Goal: Task Accomplishment & Management: Use online tool/utility

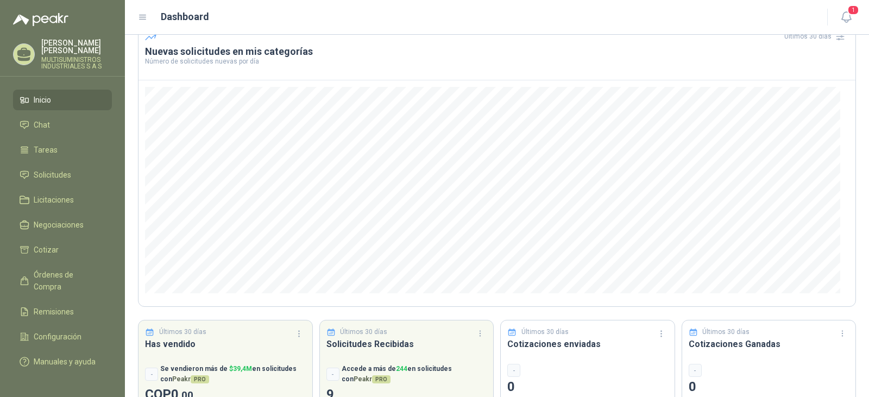
scroll to position [92, 0]
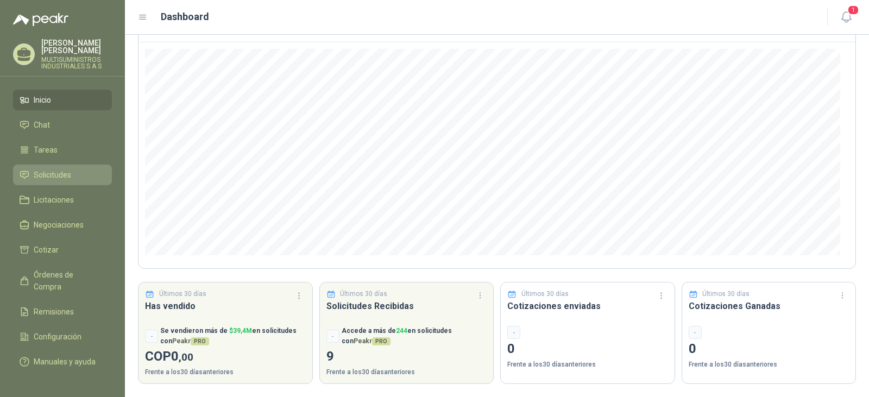
click at [75, 169] on li "Solicitudes" at bounding box center [63, 175] width 86 height 12
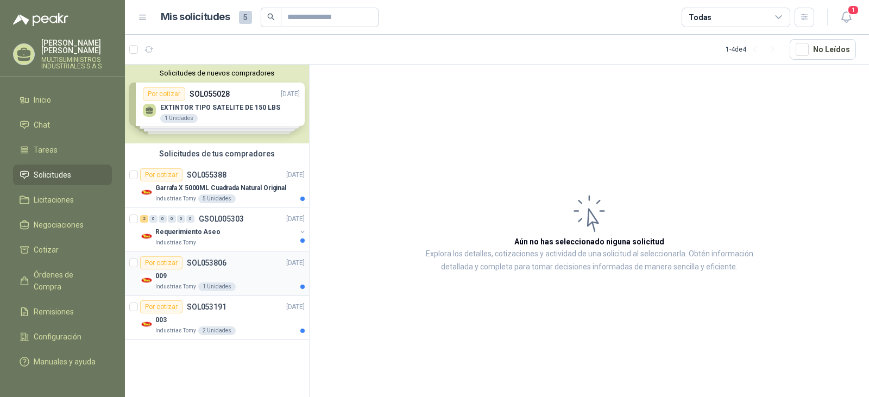
click at [206, 264] on p "SOL053806" at bounding box center [207, 263] width 40 height 8
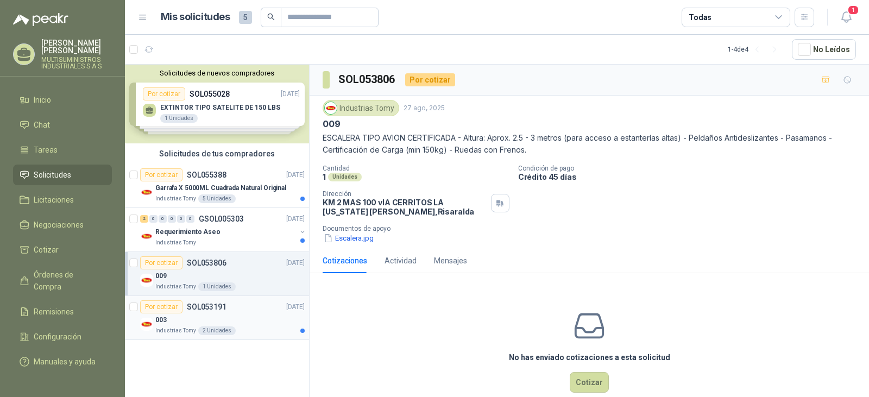
click at [224, 303] on p "SOL053191" at bounding box center [207, 307] width 40 height 8
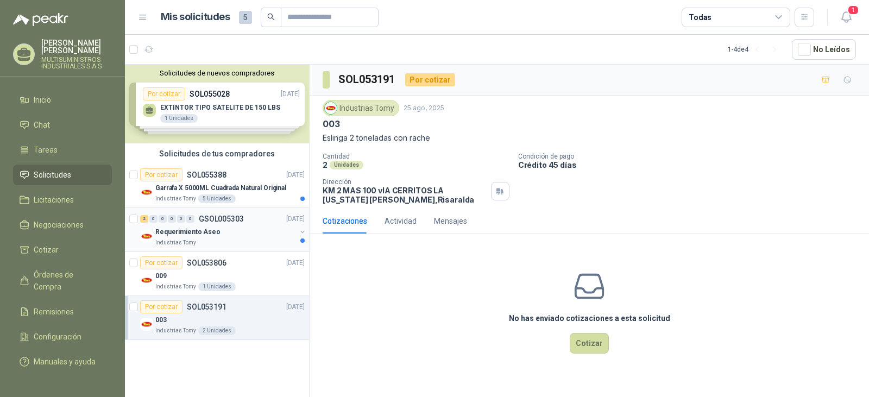
click at [200, 236] on p "Requerimiento Aseo" at bounding box center [187, 232] width 65 height 10
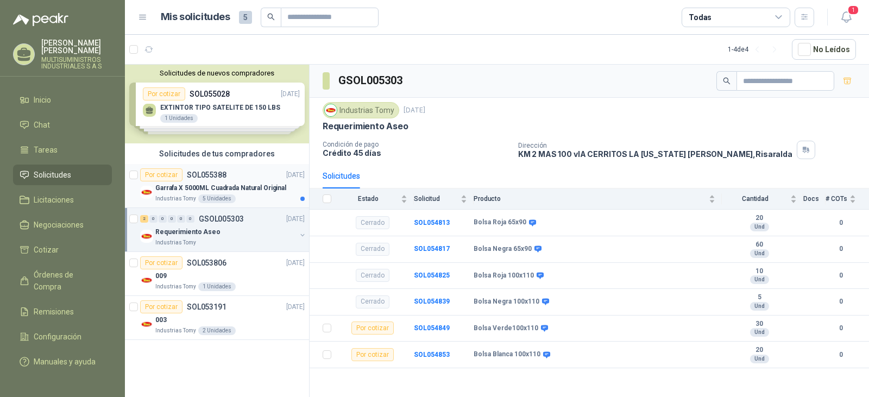
click at [236, 185] on p "Garrafa X 5000ML Cuadrada Natural Original" at bounding box center [220, 188] width 131 height 10
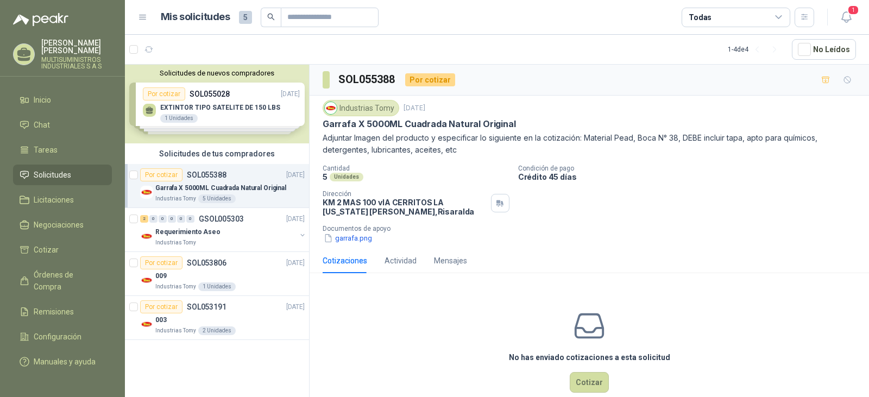
scroll to position [20, 0]
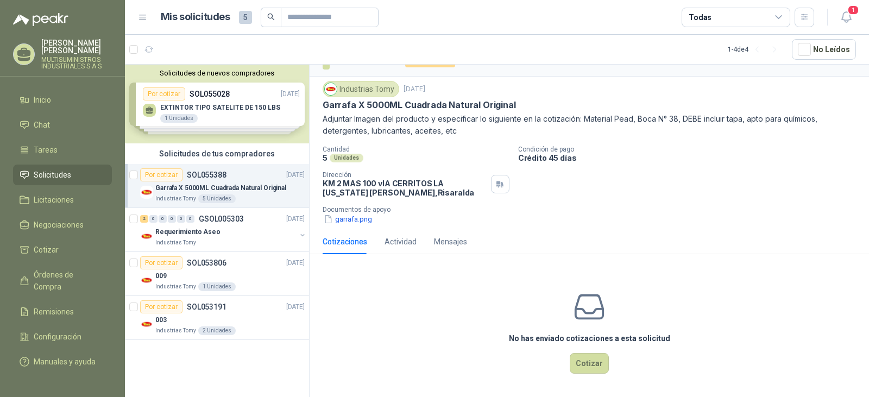
click at [256, 114] on div "Solicitudes de nuevos compradores Por cotizar SOL055028 [DATE] EXTINTOR TIPO SA…" at bounding box center [217, 104] width 184 height 79
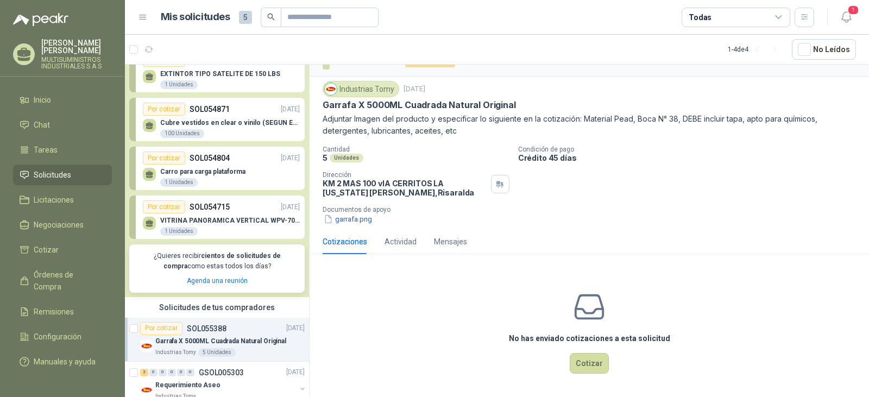
scroll to position [0, 0]
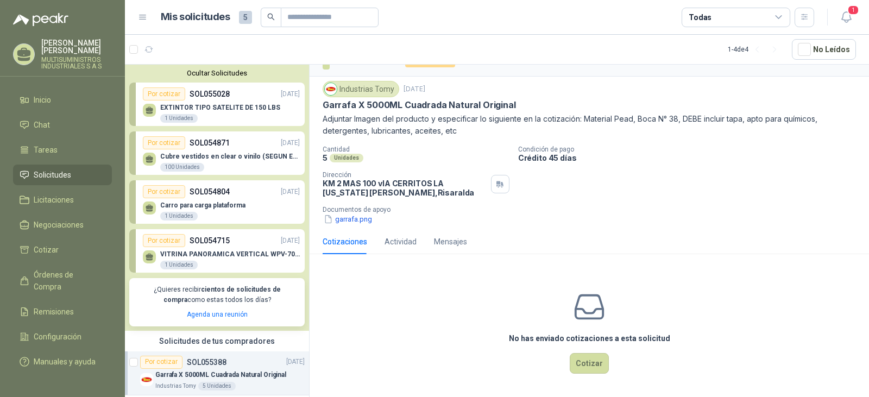
click at [249, 156] on p "Cubre vestidos en clear o vinilo (SEGUN ESPECIFICACIONES DEL ADJUNTO)" at bounding box center [230, 157] width 140 height 8
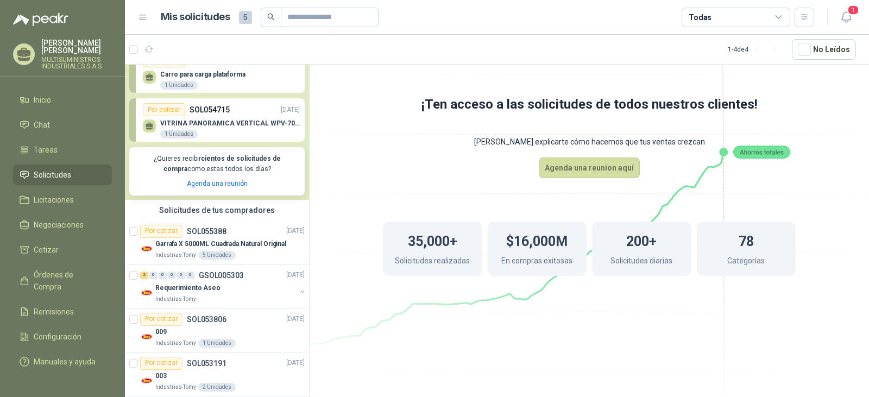
scroll to position [142, 0]
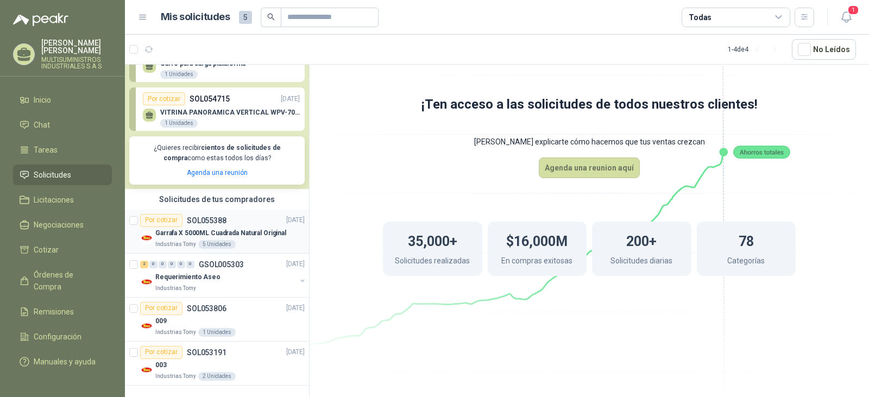
click at [267, 236] on p "Garrafa X 5000ML Cuadrada Natural Original" at bounding box center [220, 233] width 131 height 10
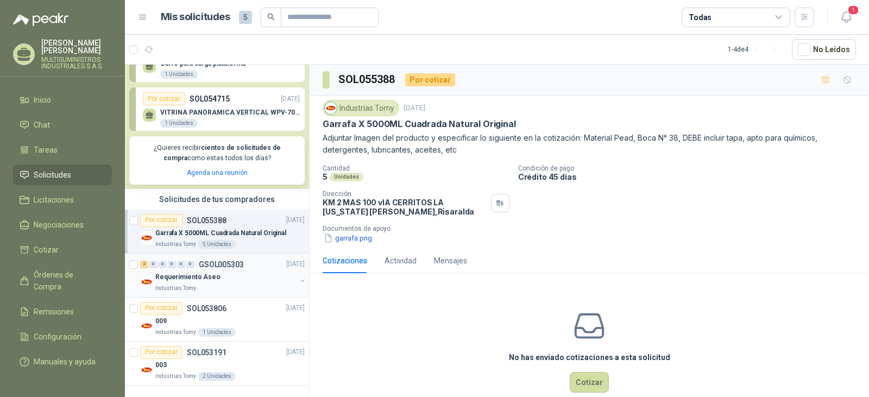
click at [246, 281] on div "Requerimiento Aseo" at bounding box center [225, 277] width 141 height 13
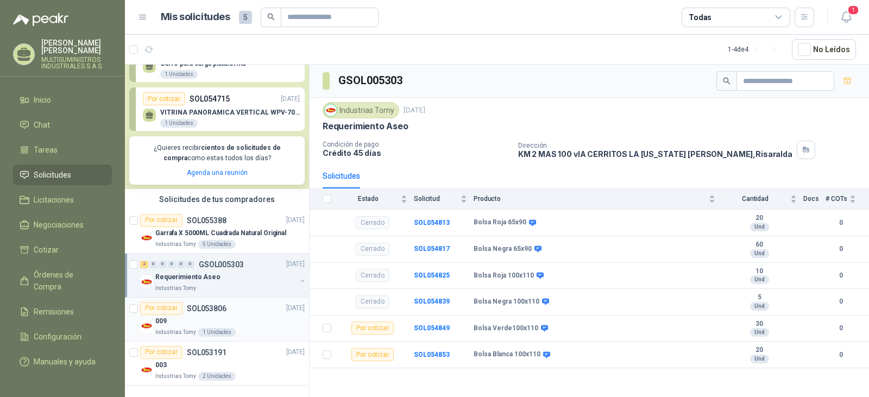
click at [251, 317] on div "009" at bounding box center [229, 321] width 149 height 13
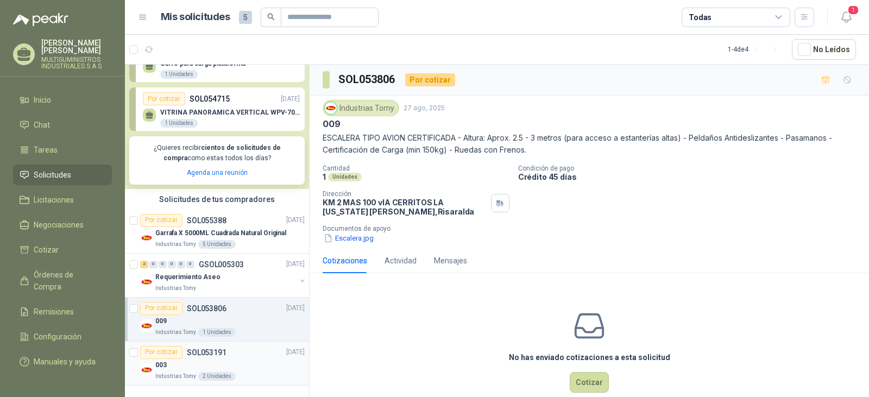
click at [258, 357] on div "Por cotizar SOL053191 [DATE]" at bounding box center [222, 352] width 165 height 13
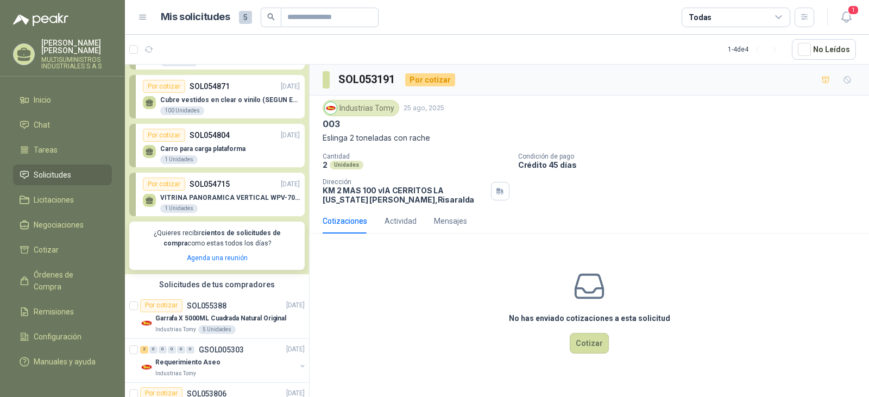
scroll to position [142, 0]
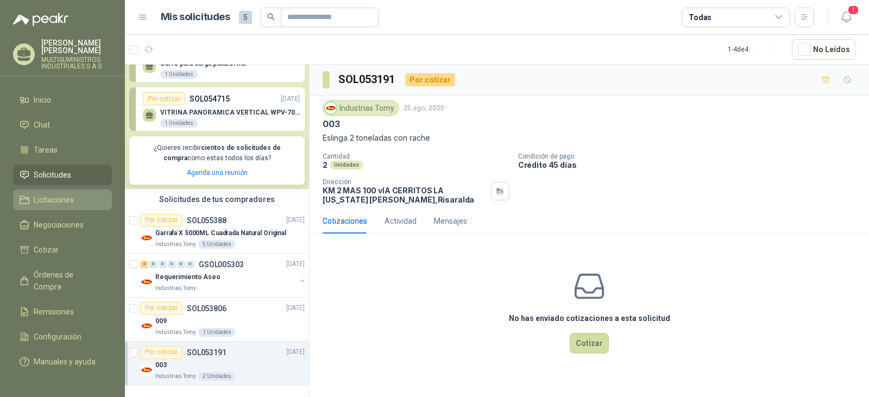
click at [58, 194] on span "Licitaciones" at bounding box center [54, 200] width 40 height 12
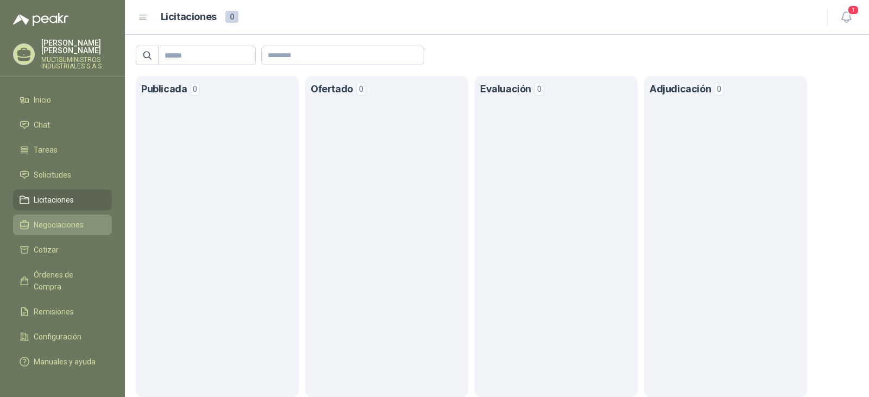
click at [58, 219] on span "Negociaciones" at bounding box center [59, 225] width 50 height 12
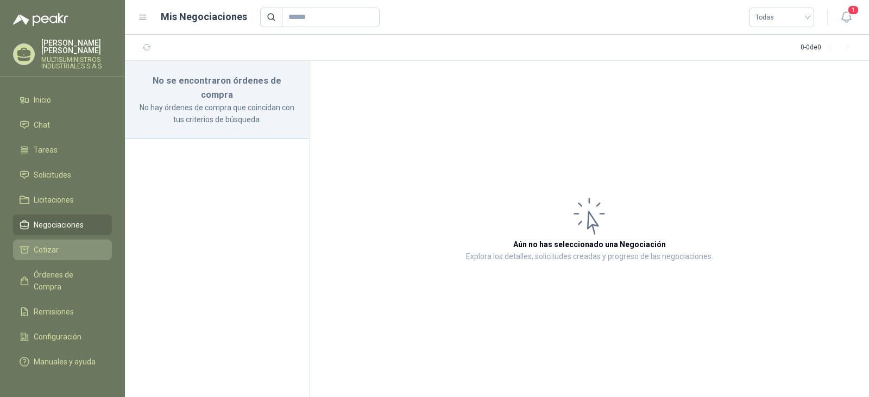
click at [62, 244] on li "Cotizar" at bounding box center [63, 250] width 86 height 12
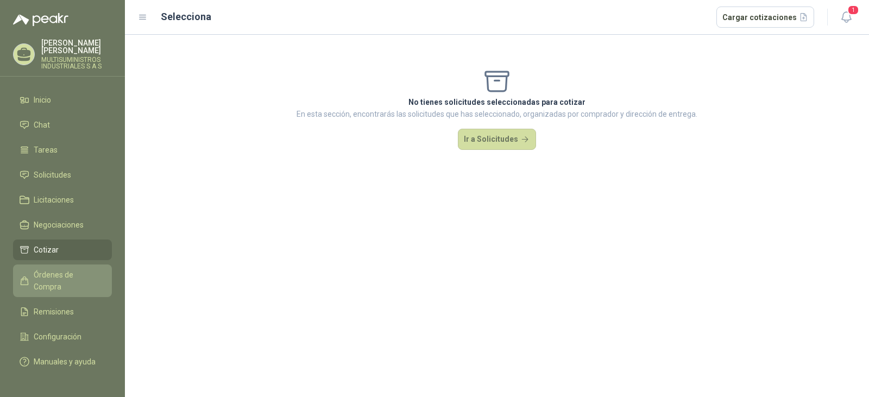
click at [63, 269] on span "Órdenes de Compra" at bounding box center [68, 281] width 68 height 24
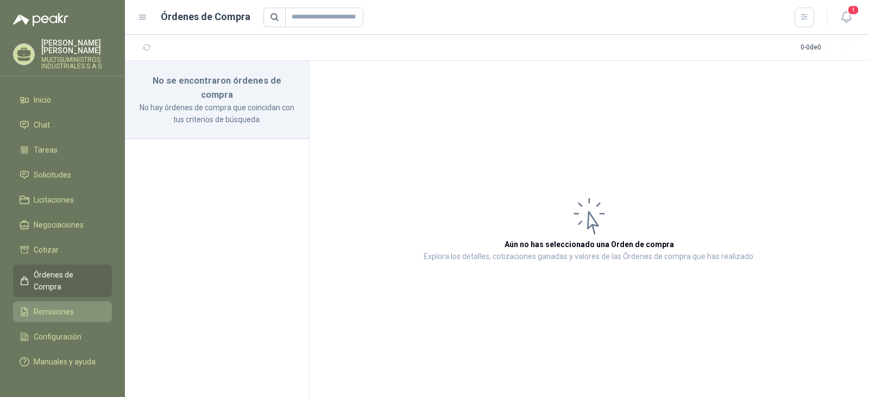
click at [78, 306] on li "Remisiones" at bounding box center [63, 312] width 86 height 12
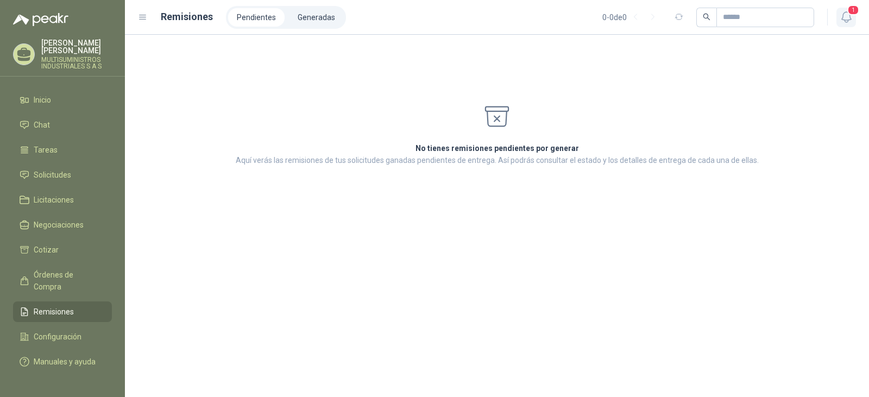
click at [850, 9] on span "1" at bounding box center [853, 10] width 12 height 10
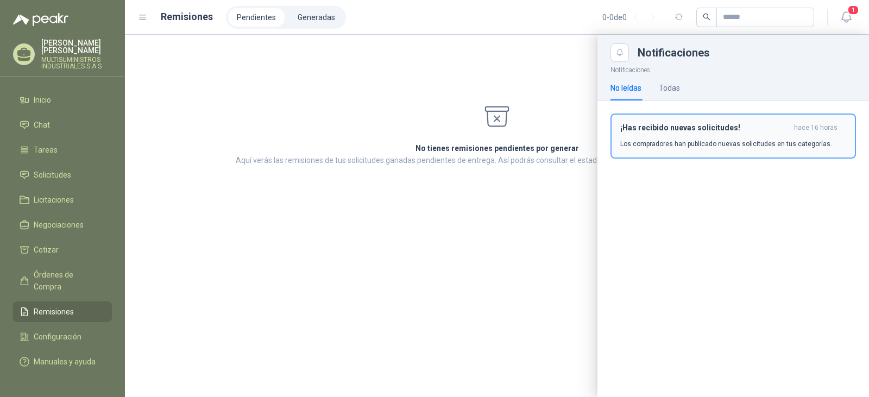
click at [684, 146] on p "Los compradores han publicado nuevas solicitudes en tus categorías." at bounding box center [726, 144] width 212 height 10
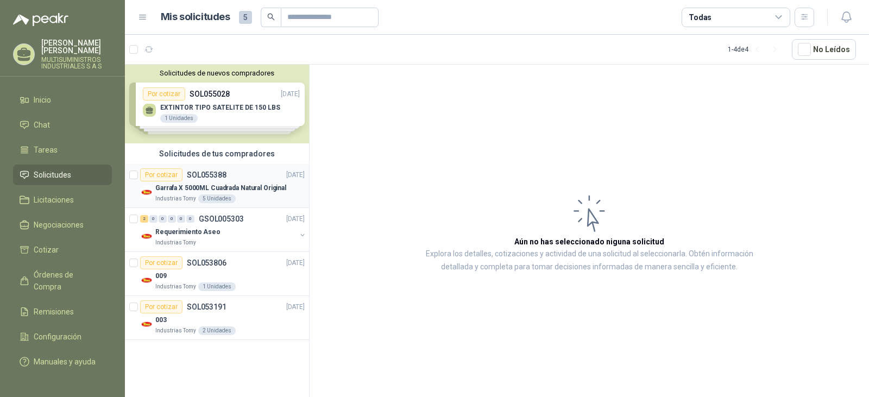
click at [274, 186] on p "Garrafa X 5000ML Cuadrada Natural Original" at bounding box center [220, 188] width 131 height 10
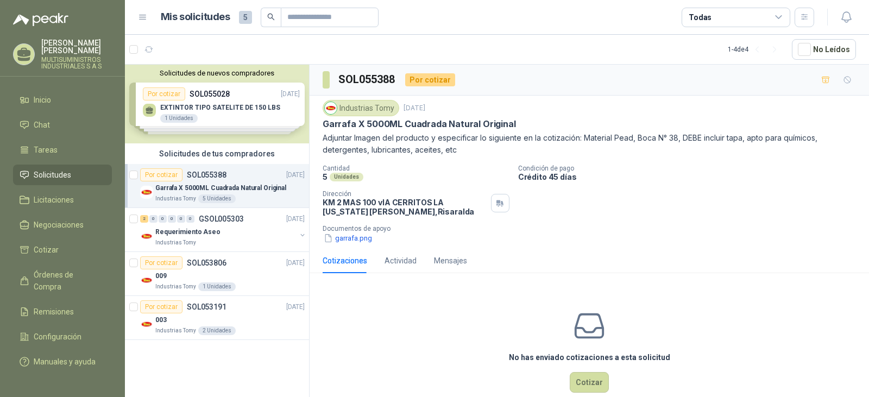
scroll to position [20, 0]
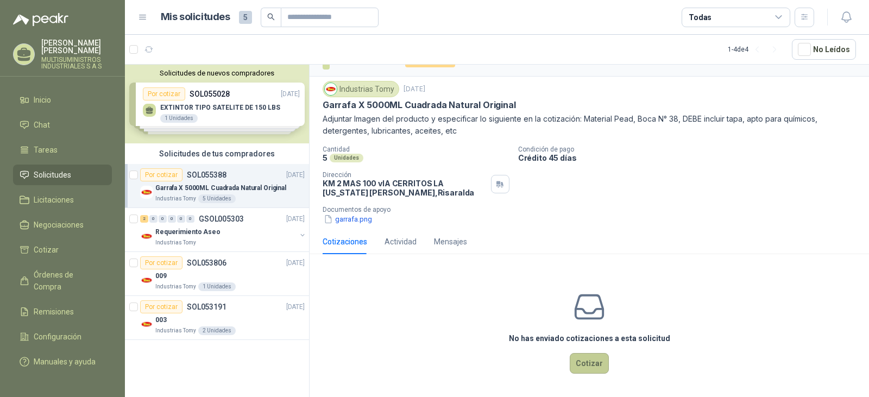
click at [588, 363] on button "Cotizar" at bounding box center [589, 363] width 39 height 21
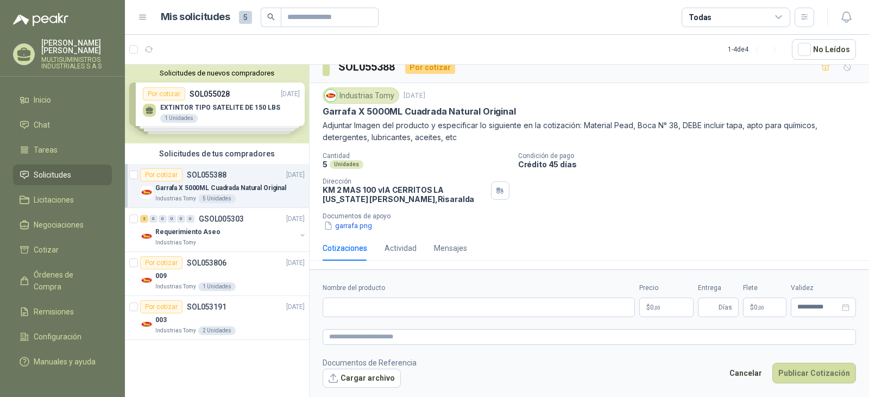
scroll to position [12, 0]
click at [735, 370] on button "Cancelar" at bounding box center [746, 373] width 45 height 21
